Goal: Information Seeking & Learning: Compare options

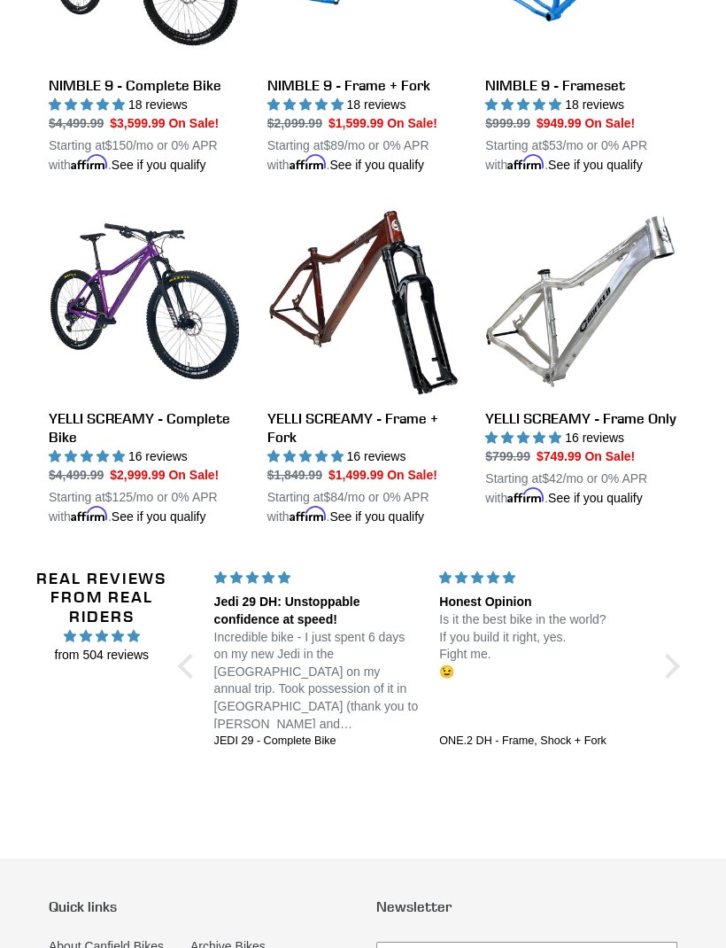
scroll to position [2418, 0]
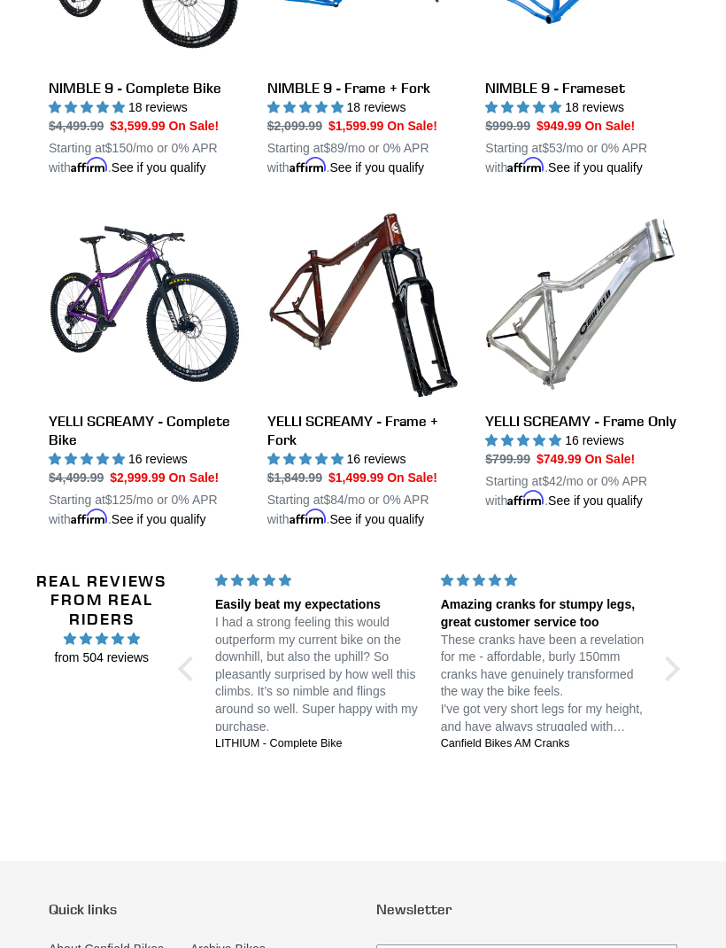
click at [376, 529] on link "YELLI SCREAMY - Frame + Fork" at bounding box center [363, 368] width 192 height 321
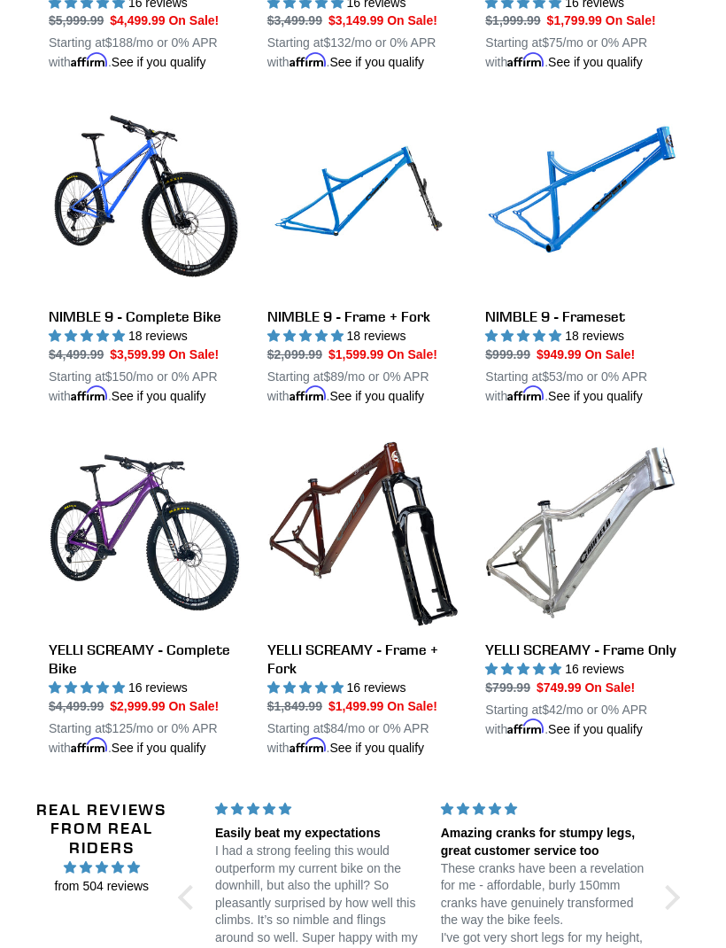
scroll to position [2187, 0]
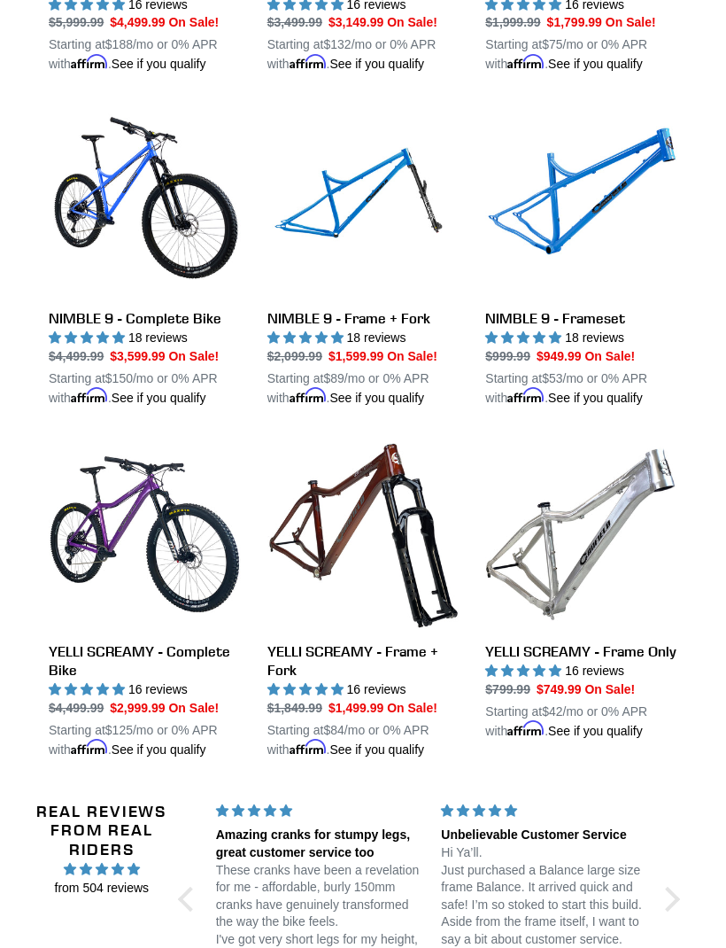
click at [386, 382] on link "NIMBLE 9 - Frame + Fork" at bounding box center [363, 255] width 192 height 302
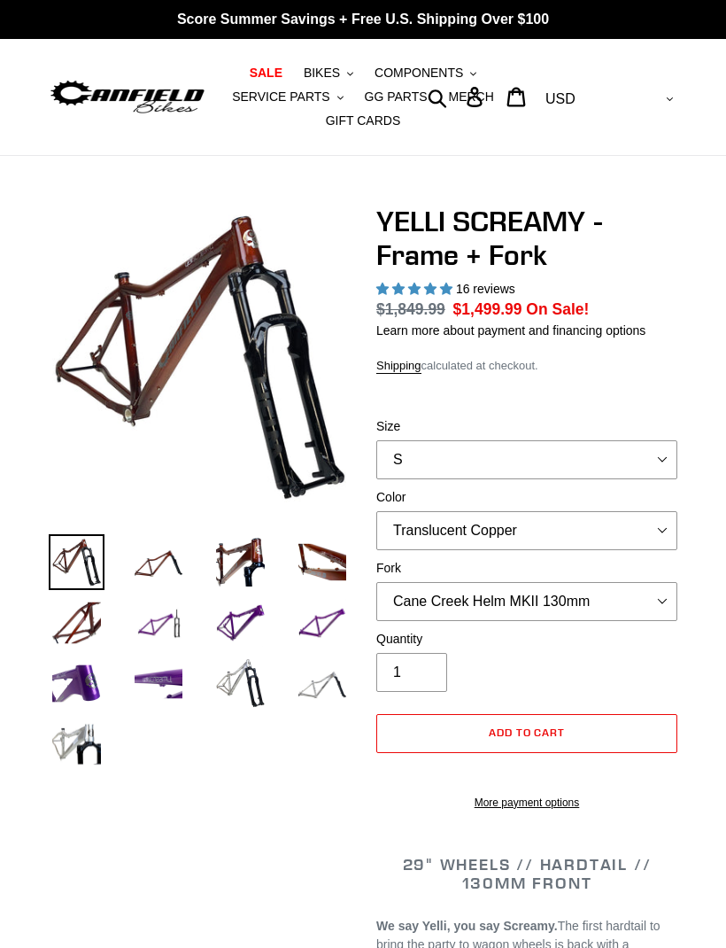
select select "highest-rating"
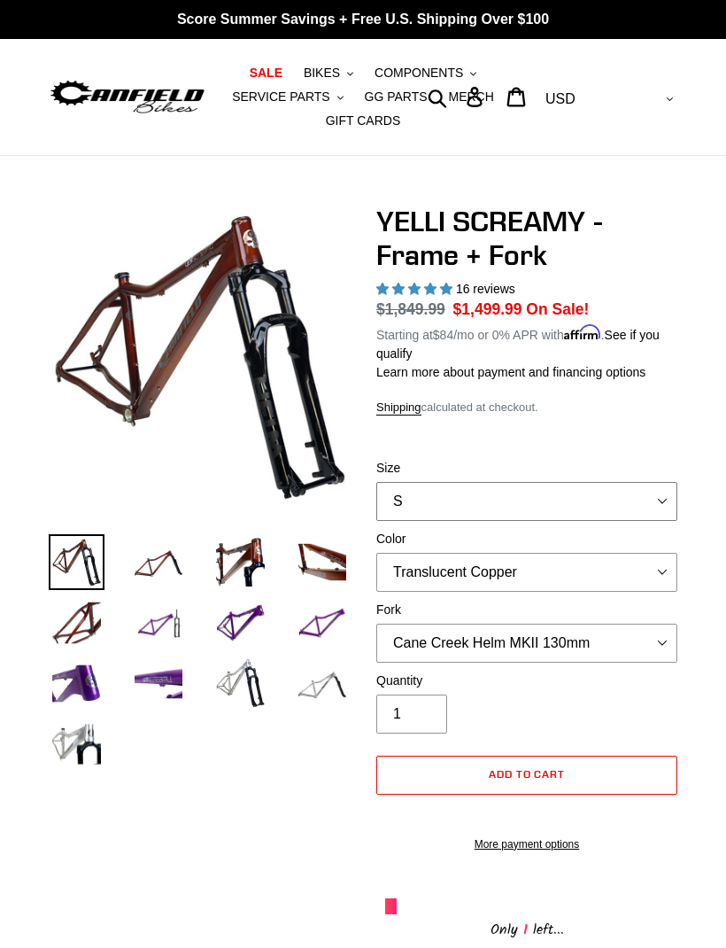
click at [664, 491] on select "S M L XL" at bounding box center [526, 501] width 301 height 39
select select "L"
click at [669, 567] on select "Translucent Copper Purple Haze Raw" at bounding box center [526, 572] width 301 height 39
select select "Purple Haze"
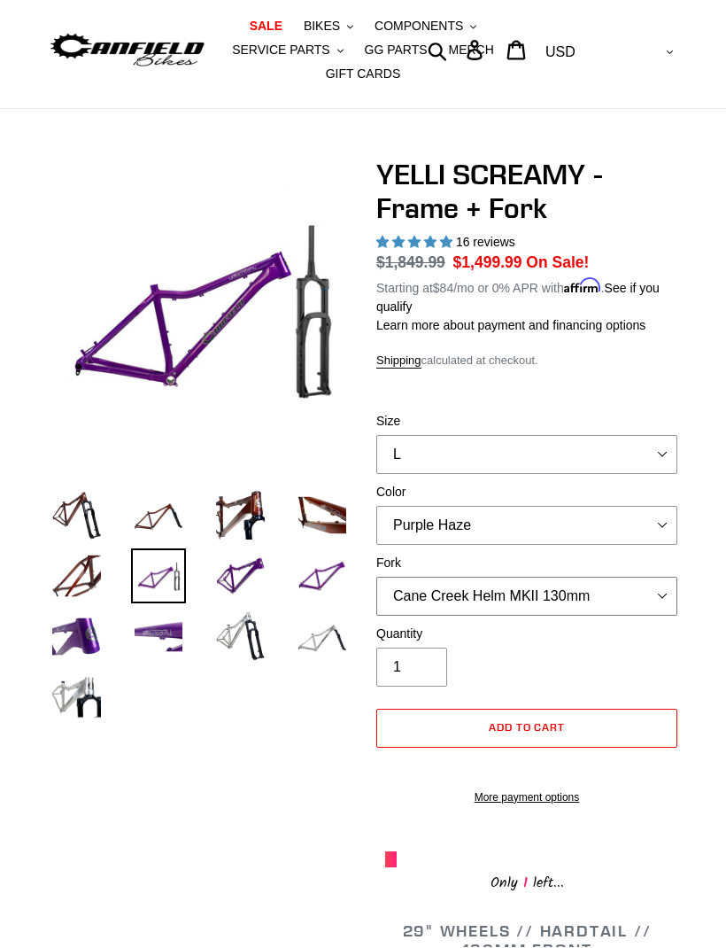
click at [660, 584] on select "Cane Creek Helm MKII 130mm Fox 34 SL Factory Grip X 130mm RockShox Pike Ultimat…" at bounding box center [526, 596] width 301 height 39
select select "Fox 34 SL Factory Grip X 130mm"
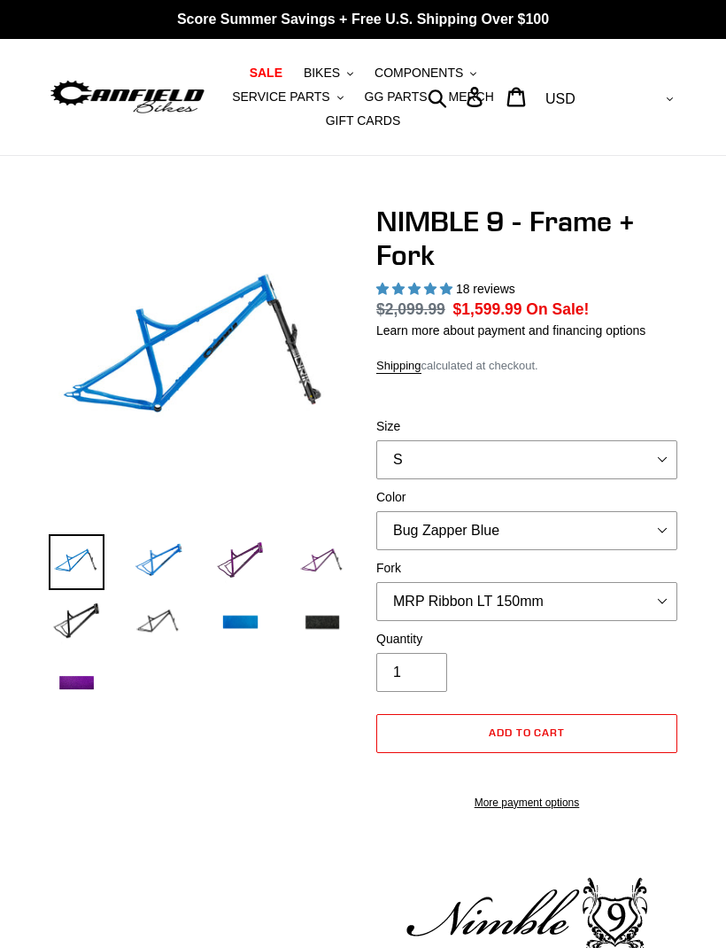
select select "highest-rating"
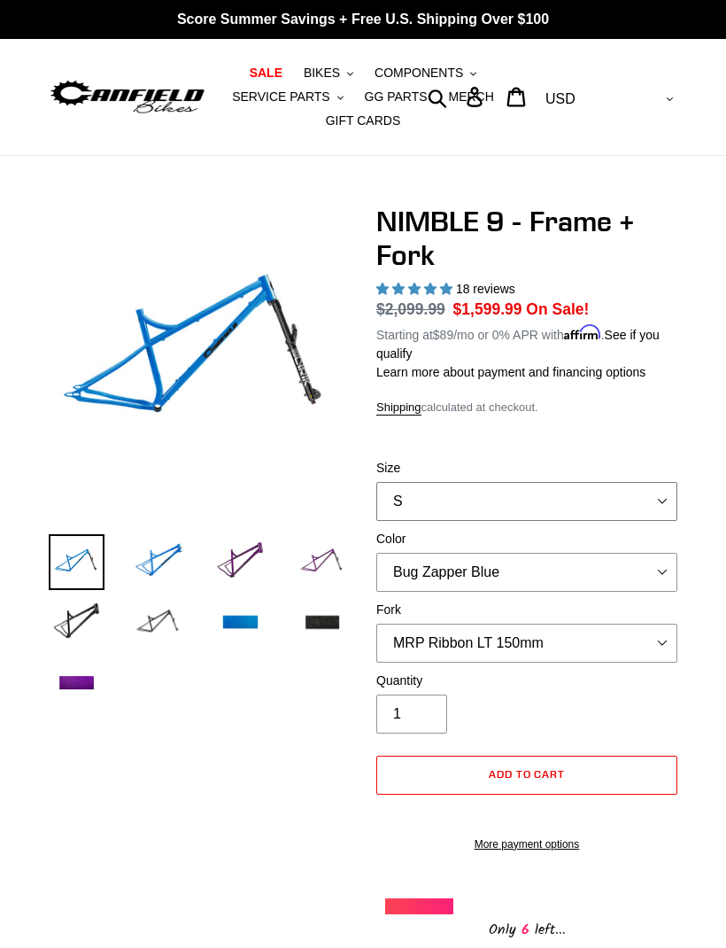
click at [667, 492] on select "S M L XL" at bounding box center [526, 501] width 301 height 39
select select "L"
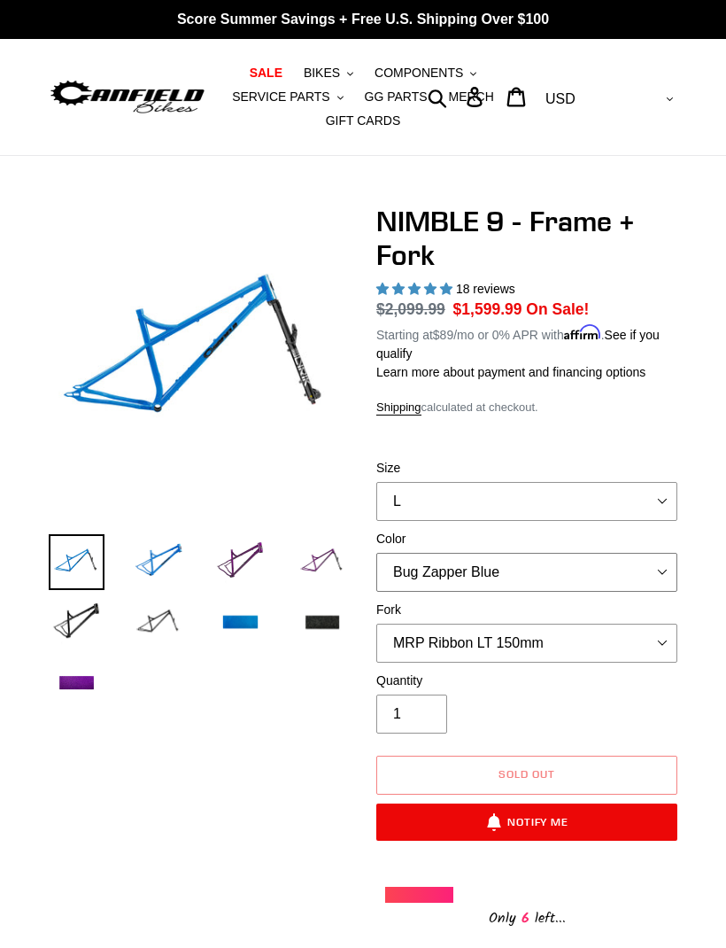
click at [672, 571] on select "Bug Zapper Blue Purple Haze - Sold Out Galaxy Black" at bounding box center [526, 572] width 301 height 39
select select "Galaxy Black"
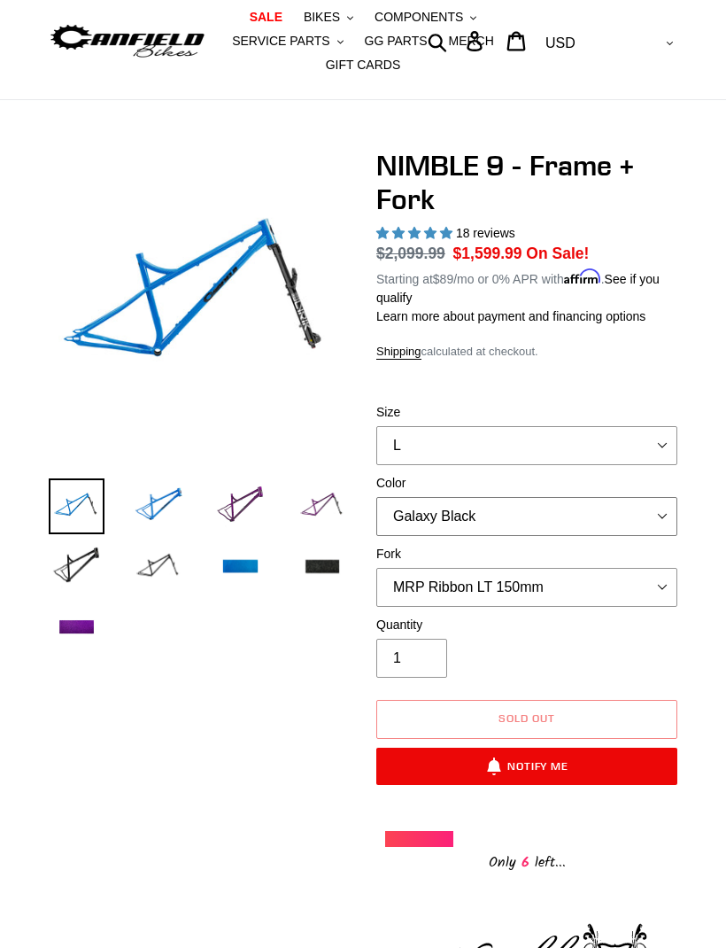
scroll to position [57, 0]
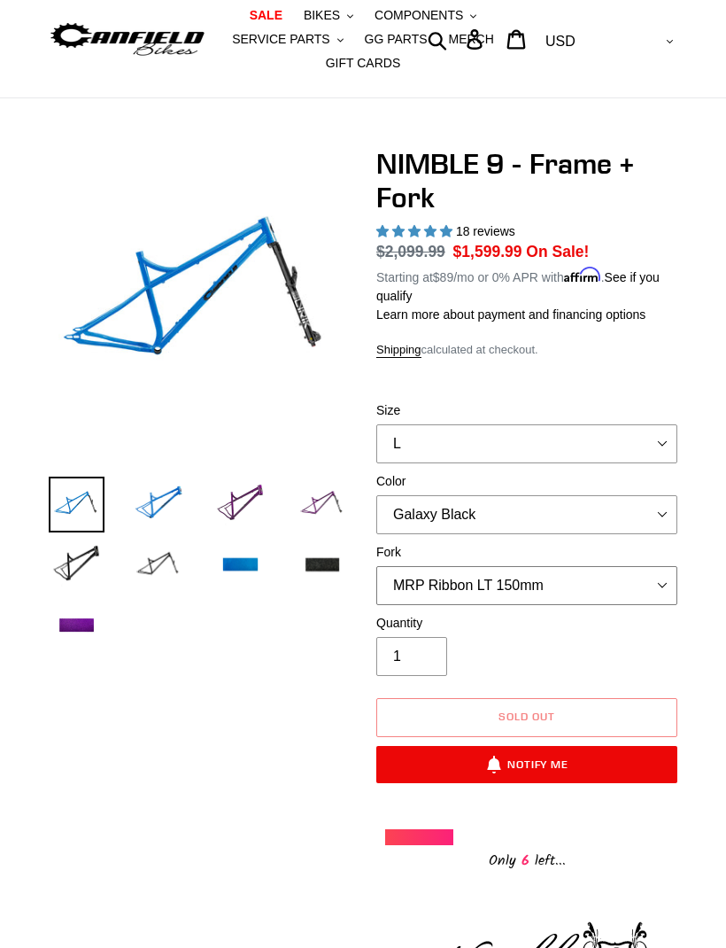
click at [666, 578] on select "MRP Ribbon LT 150mm Fox 36 Factory Grip X 150mm (Special Order) RockShox Lyrik …" at bounding box center [526, 586] width 301 height 39
select select "Fox 36 SL Factory Grip X 140mm"
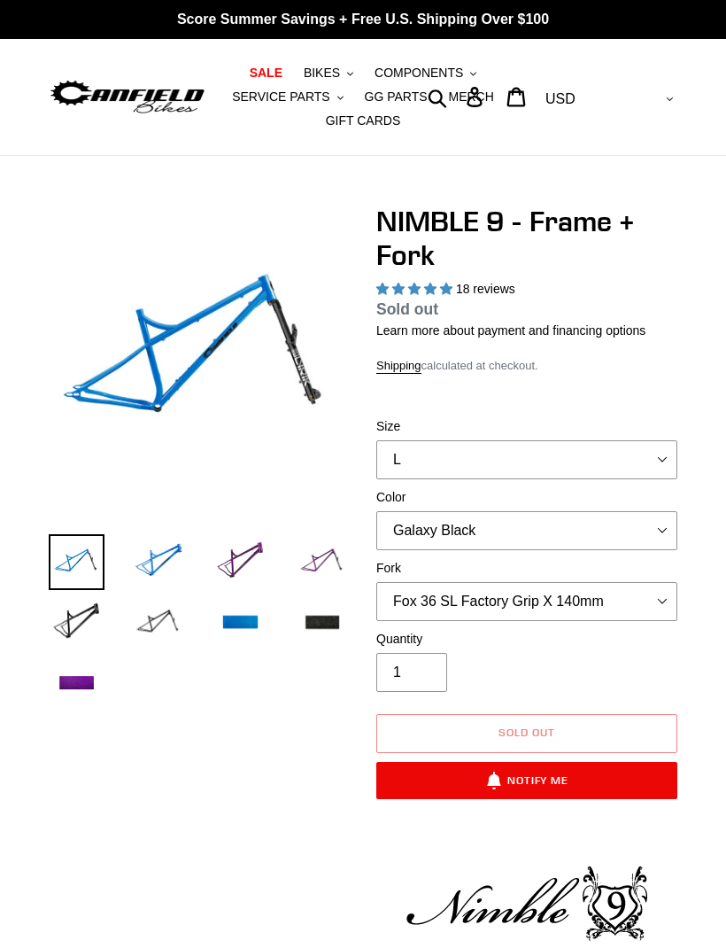
select select "highest-rating"
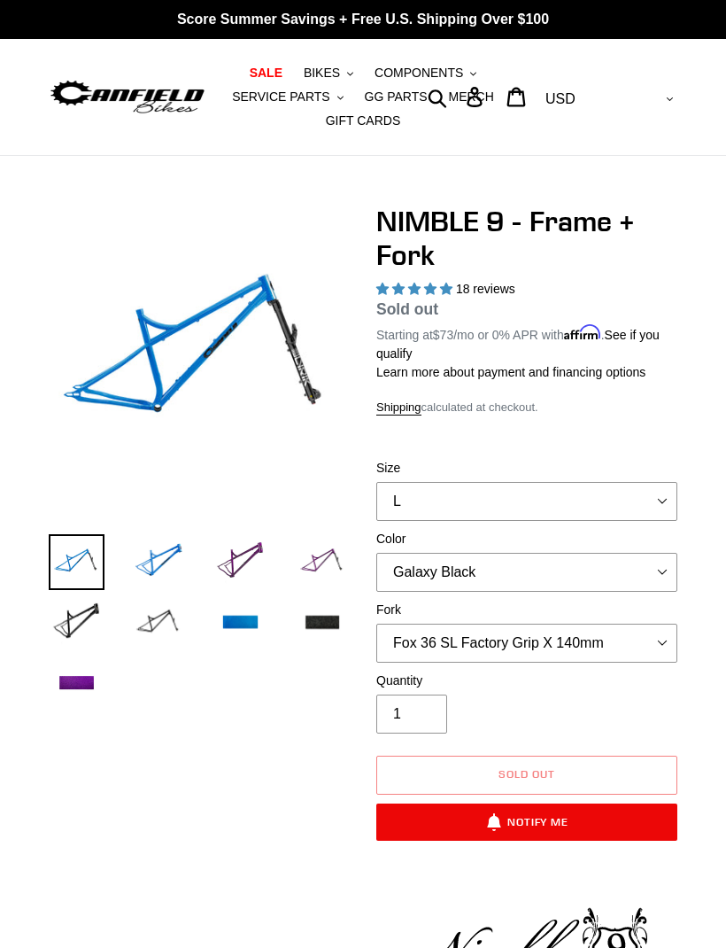
click at [350, 65] on button "BIKES .cls-1{fill:#231f20}" at bounding box center [328, 73] width 67 height 24
